Goal: Submit feedback/report problem

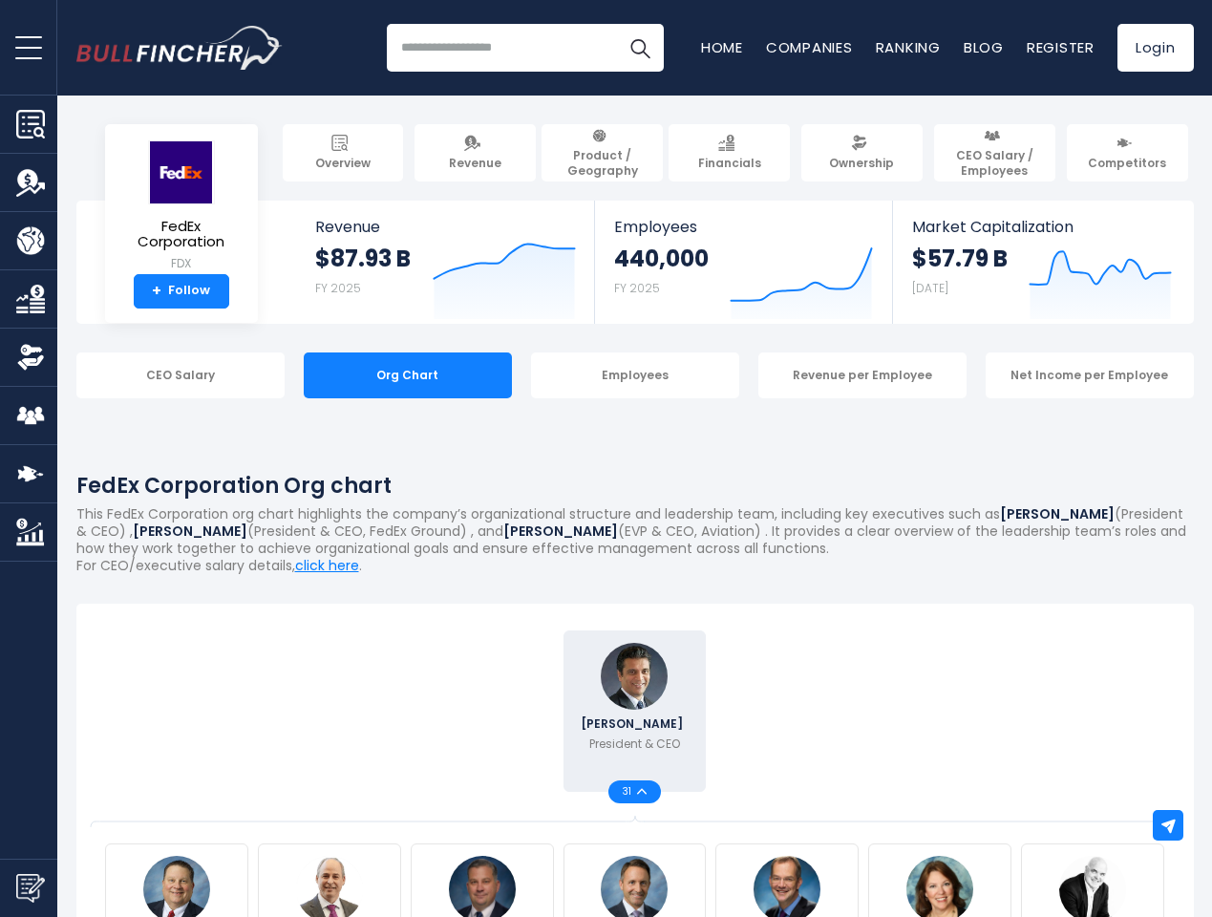
click at [29, 47] on span "open menu" at bounding box center [28, 48] width 27 height 2
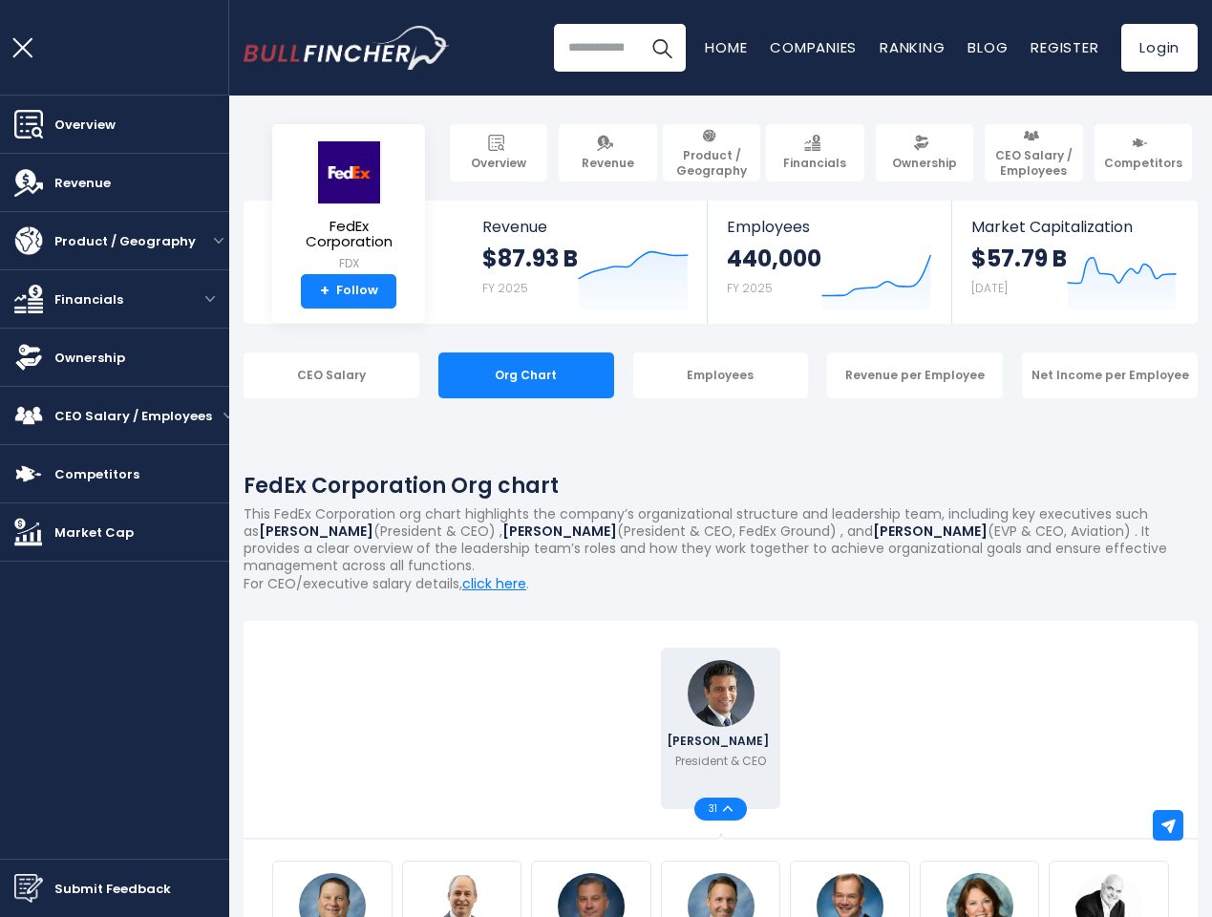
click at [29, 887] on img "Submit Feedback" at bounding box center [28, 888] width 29 height 29
click at [1168, 825] on div at bounding box center [606, 458] width 1212 height 917
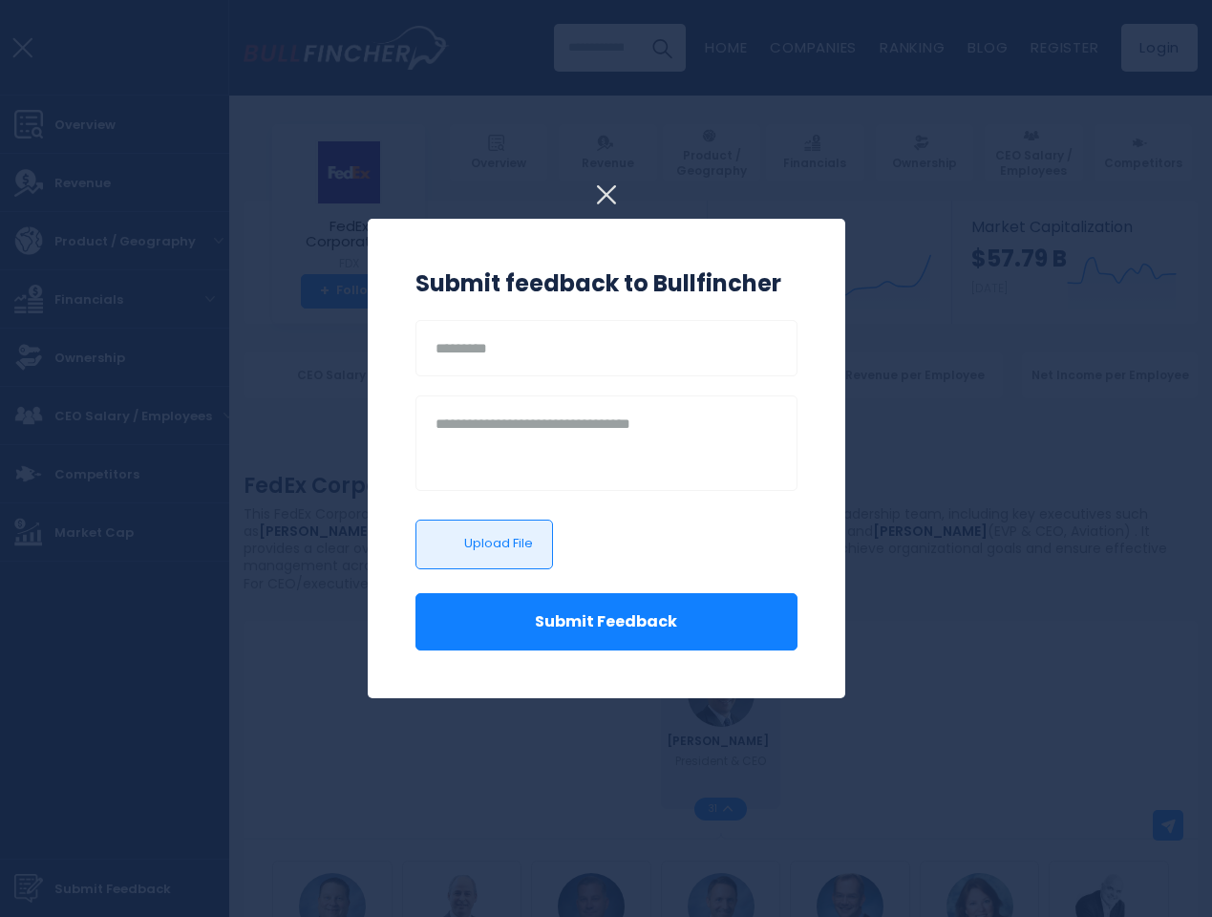
click at [490, 279] on h3 "Submit feedback to Bullfincher" at bounding box center [606, 283] width 382 height 34
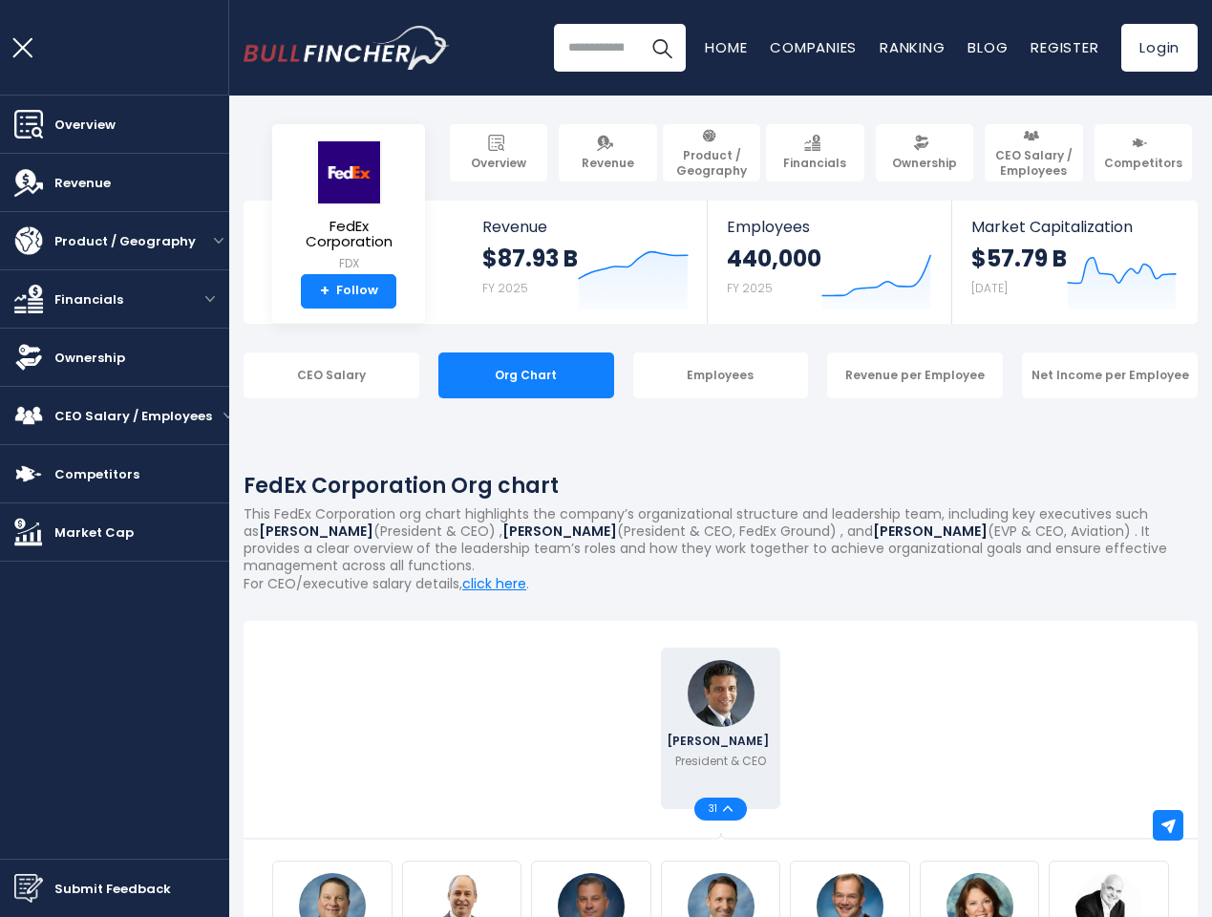
click at [787, 279] on div "440,000 FY 2025" at bounding box center [774, 274] width 95 height 61
click at [1086, 279] on icon at bounding box center [1122, 271] width 108 height 26
click at [166, 375] on link "Ownership" at bounding box center [114, 357] width 229 height 57
click at [393, 375] on div "CEO Salary" at bounding box center [332, 375] width 176 height 46
click at [621, 375] on div "CEO Salary Org Chart Employees Revenue per Employee Net Income per Employee" at bounding box center [721, 375] width 954 height 46
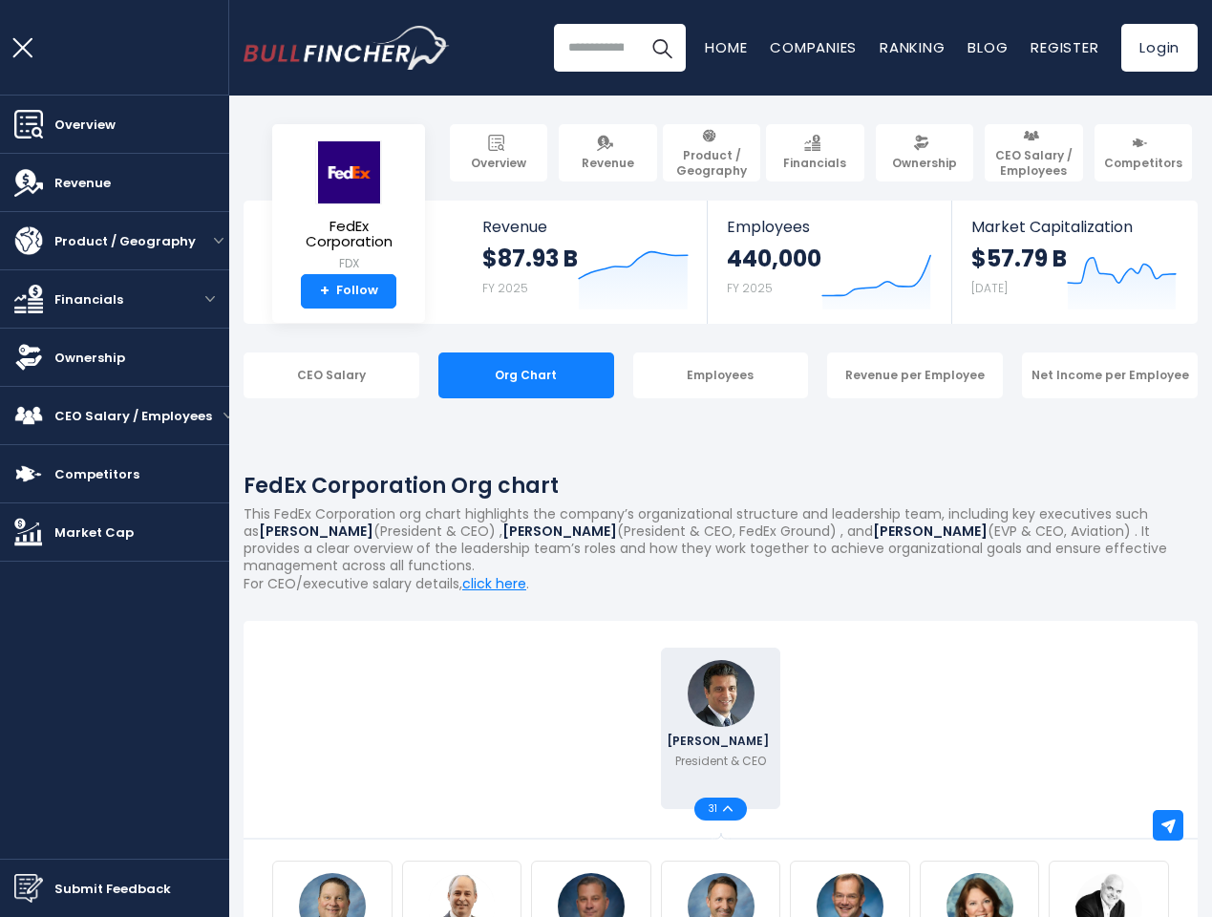
click at [848, 375] on div "Revenue per Employee" at bounding box center [915, 375] width 176 height 46
